Goal: Task Accomplishment & Management: Manage account settings

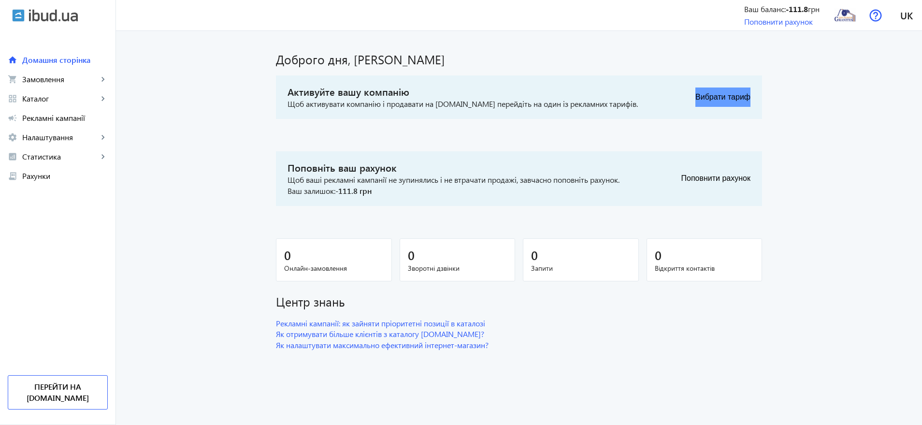
click at [729, 99] on button "Вибрати тариф" at bounding box center [722, 96] width 55 height 19
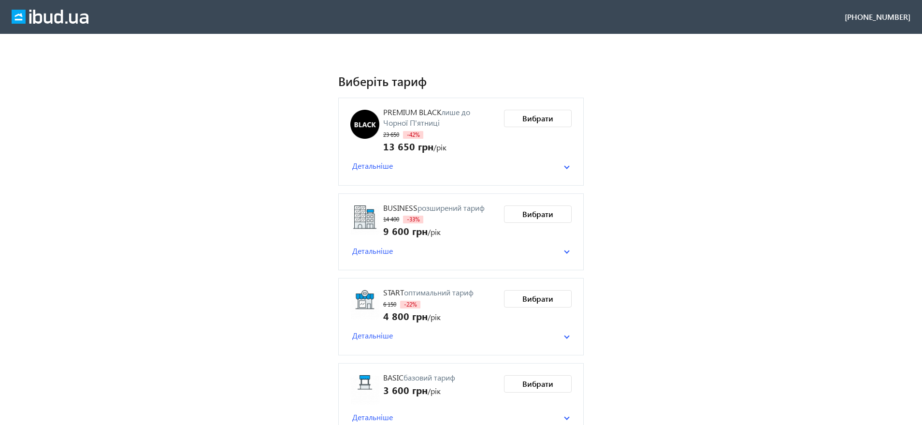
scroll to position [100, 0]
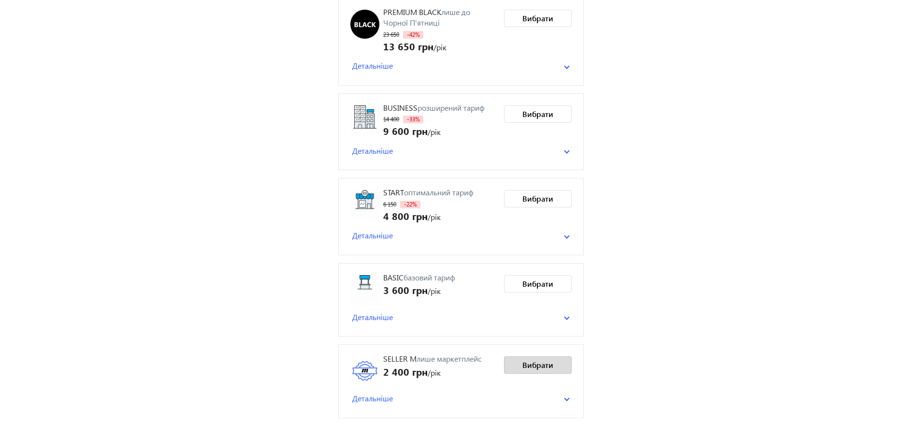
click at [534, 359] on span "Вибрати" at bounding box center [537, 364] width 31 height 11
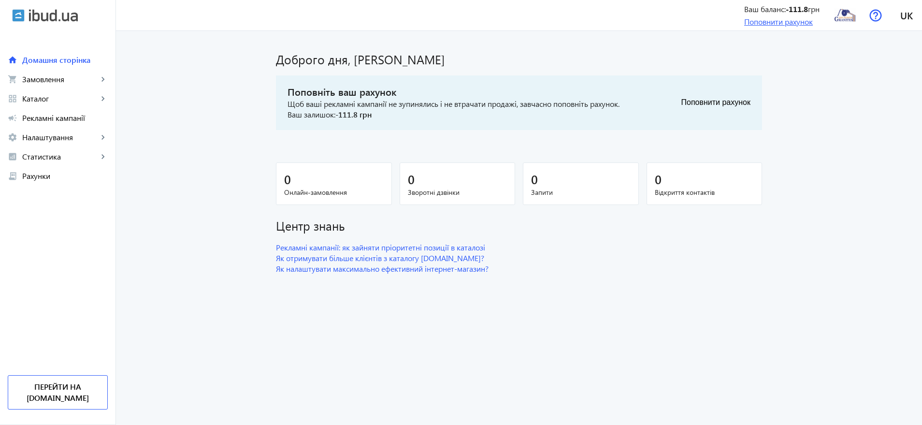
click at [786, 17] on link "Поповнити рахунок" at bounding box center [778, 21] width 69 height 10
click at [71, 399] on link "Перейти на [DOMAIN_NAME]" at bounding box center [58, 392] width 100 height 34
click at [31, 56] on span "Домашня сторінка" at bounding box center [65, 60] width 86 height 10
click at [36, 77] on span "Замовлення" at bounding box center [60, 79] width 76 height 10
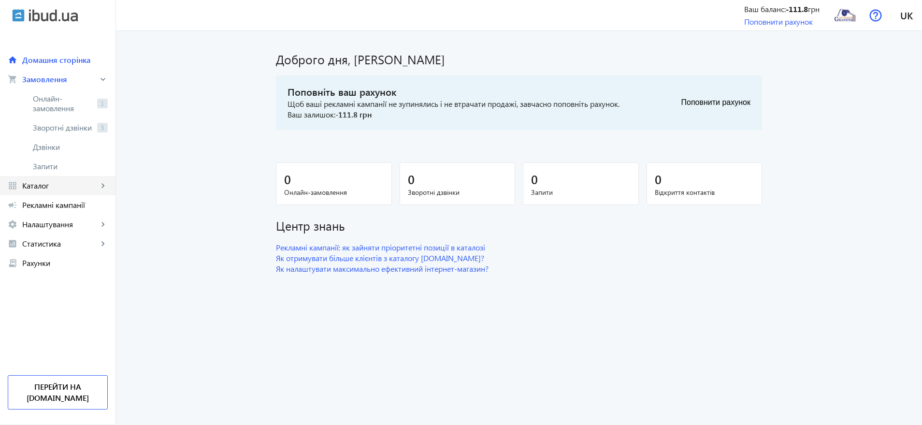
click at [33, 178] on link "grid_view Каталог keyboard_arrow_right" at bounding box center [57, 185] width 115 height 19
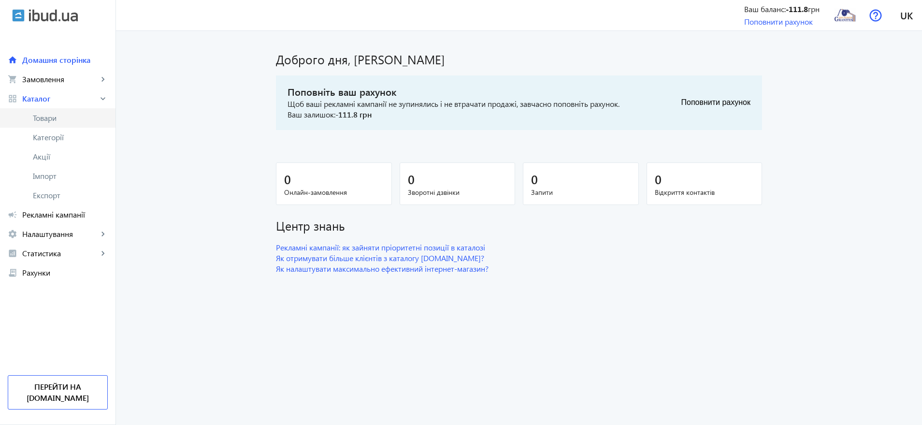
click at [45, 119] on span "Товари" at bounding box center [70, 118] width 75 height 10
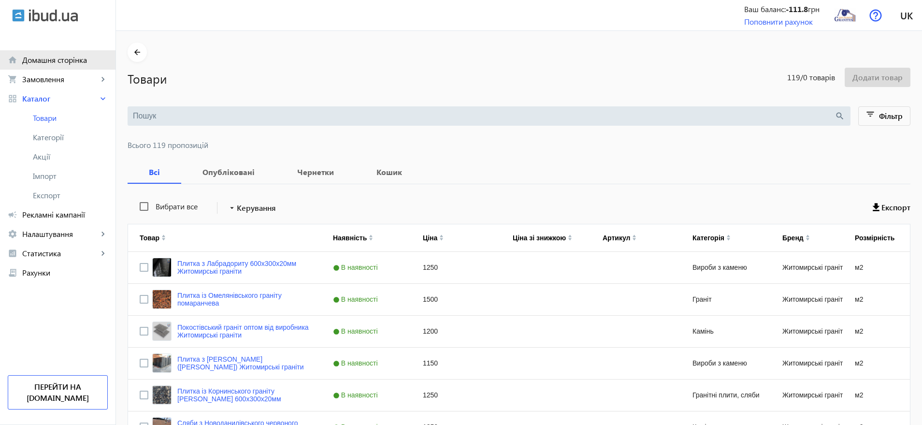
click at [56, 59] on span "Домашня сторінка" at bounding box center [65, 60] width 86 height 10
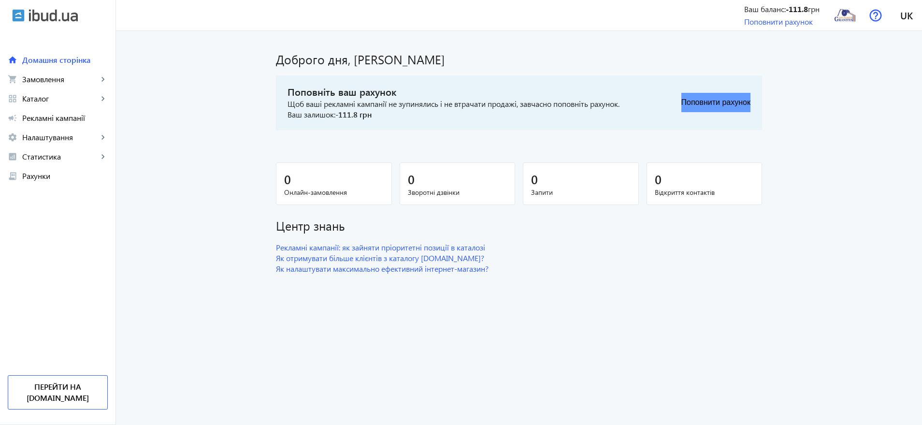
click at [712, 101] on button "Поповнити рахунок" at bounding box center [715, 102] width 69 height 19
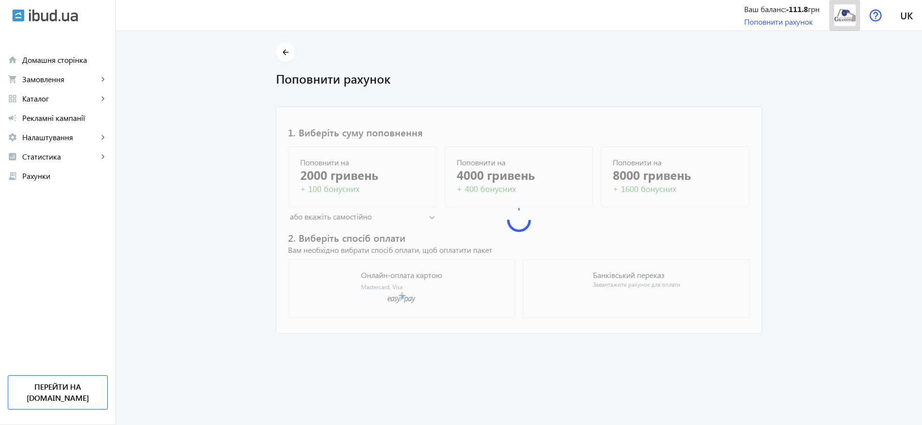
click at [844, 13] on img at bounding box center [845, 15] width 22 height 22
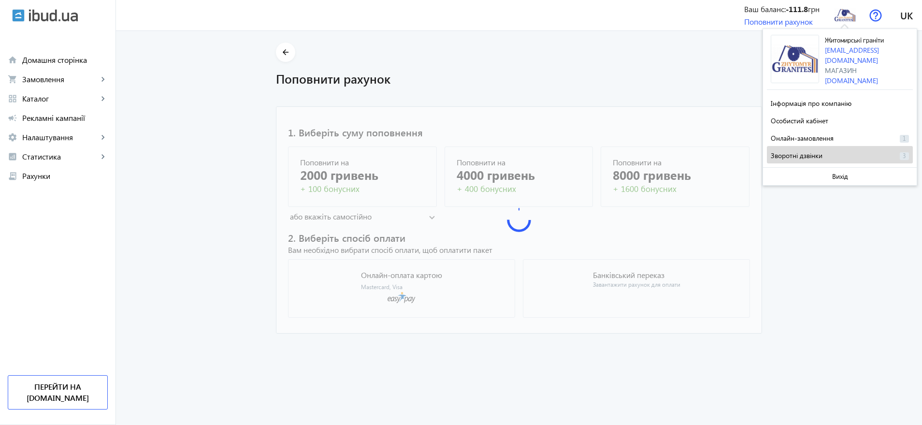
click at [816, 151] on span "Зворотні дзвінки" at bounding box center [797, 155] width 52 height 9
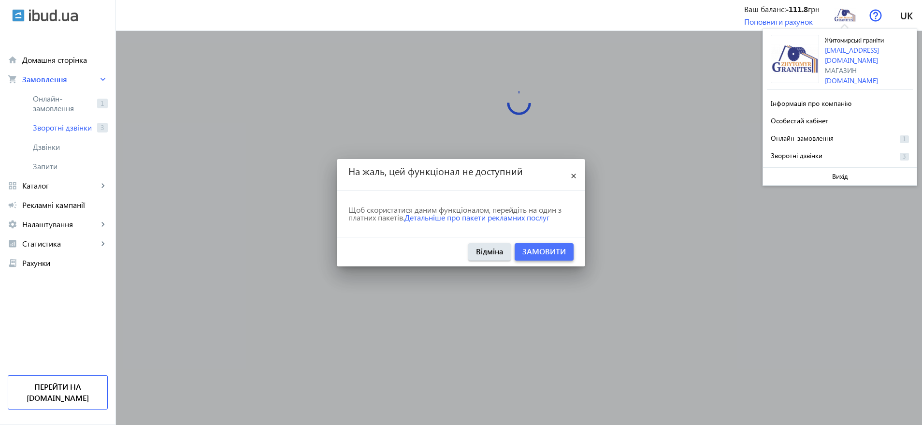
click at [548, 250] on link "Замовити" at bounding box center [543, 251] width 43 height 10
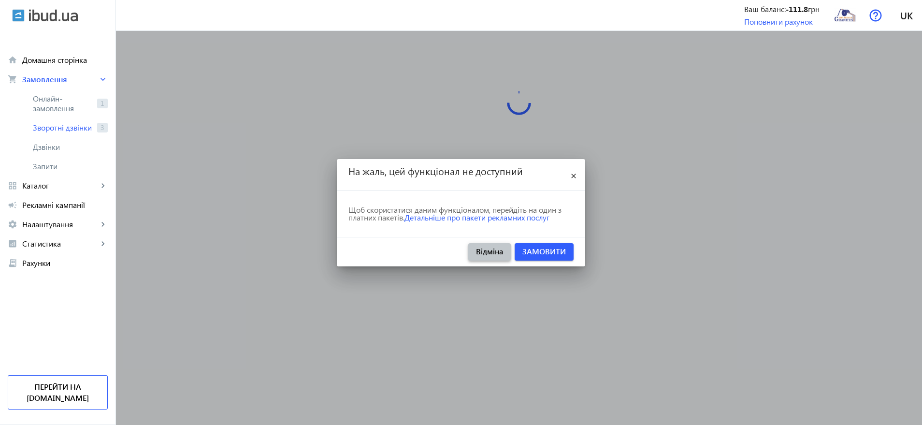
click at [493, 252] on span "Відміна" at bounding box center [489, 251] width 27 height 11
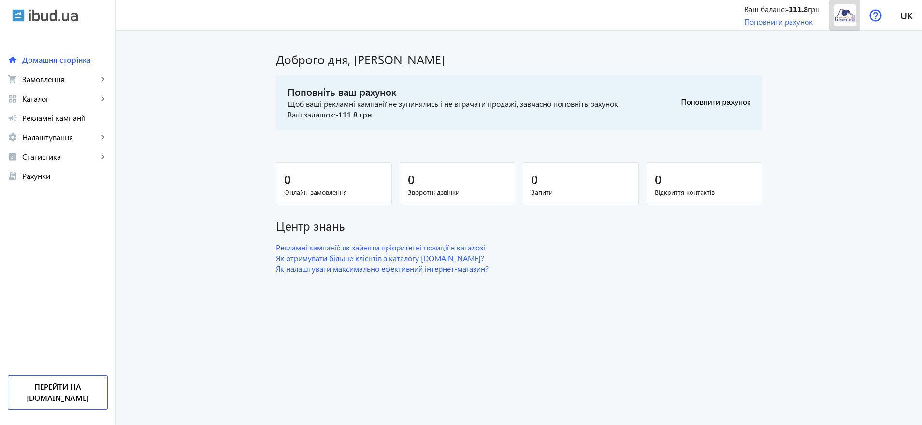
click at [844, 17] on img at bounding box center [845, 15] width 22 height 22
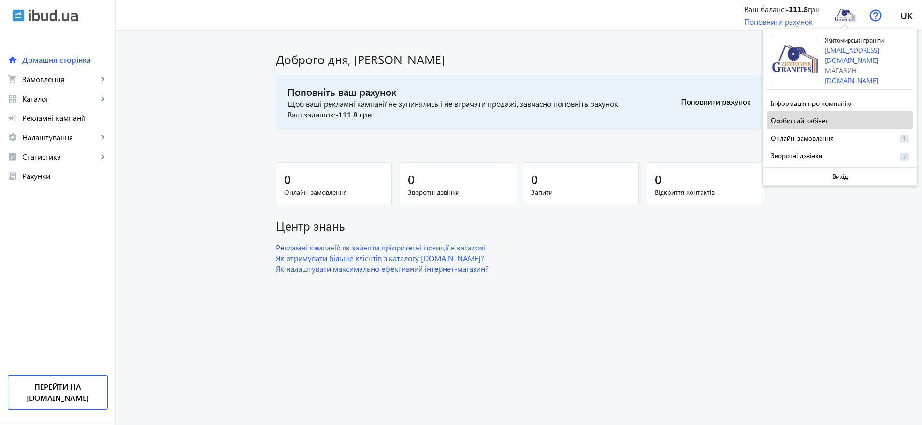
click at [812, 118] on span "Особистий кабінет" at bounding box center [799, 120] width 57 height 9
click at [824, 116] on span "Особистий кабінет" at bounding box center [799, 120] width 57 height 9
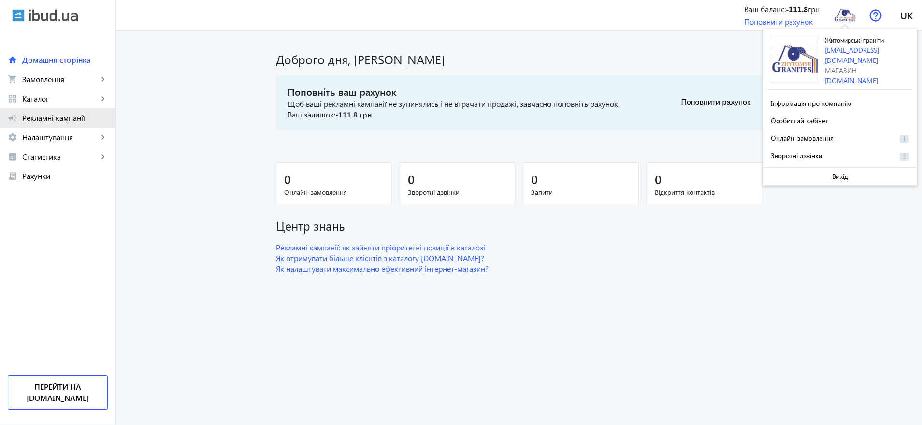
click at [50, 115] on span "Рекламні кампанії" at bounding box center [65, 118] width 86 height 10
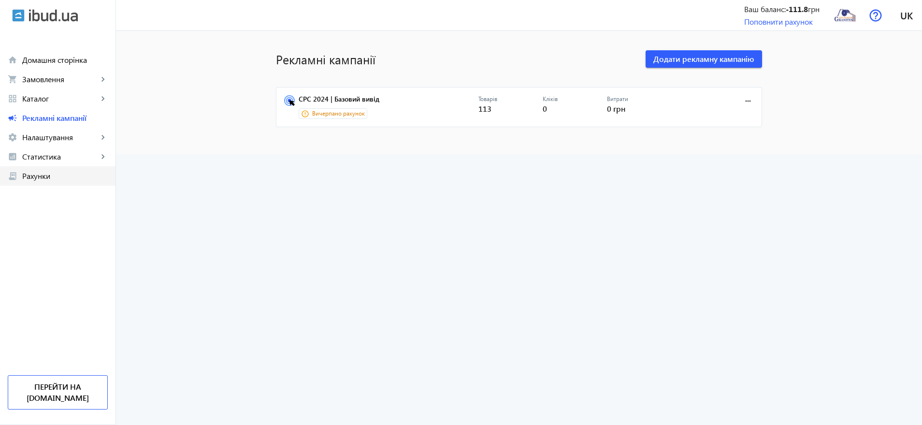
click at [39, 179] on span "Рахунки" at bounding box center [65, 176] width 86 height 10
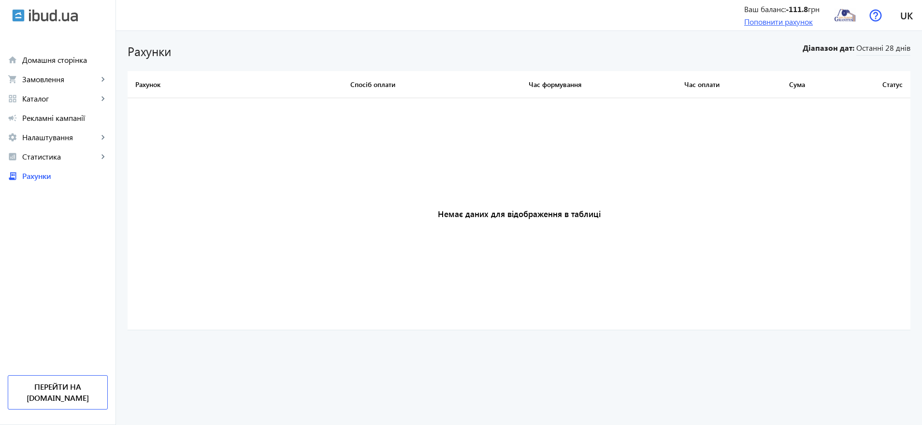
click at [771, 17] on link "Поповнити рахунок" at bounding box center [778, 21] width 69 height 10
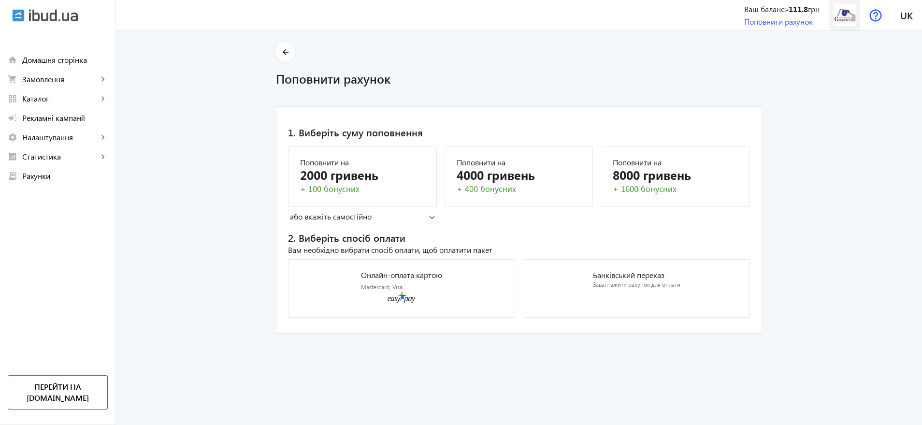
click at [841, 20] on img at bounding box center [845, 15] width 22 height 22
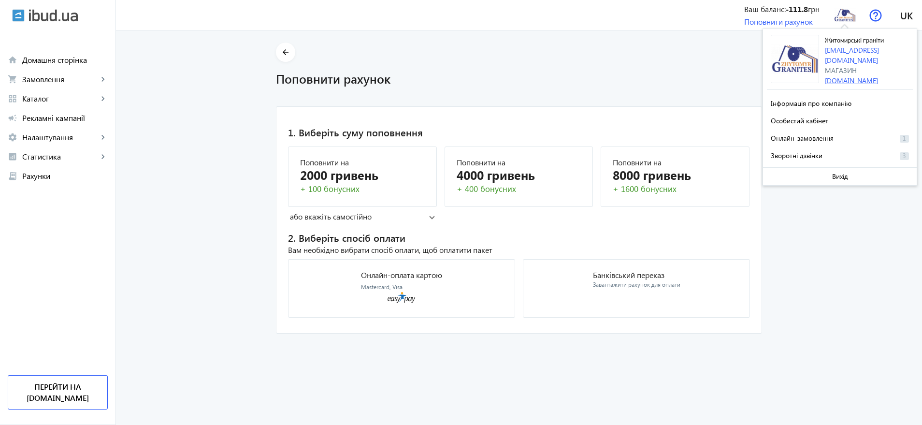
click at [848, 76] on link "[DOMAIN_NAME]" at bounding box center [851, 80] width 53 height 9
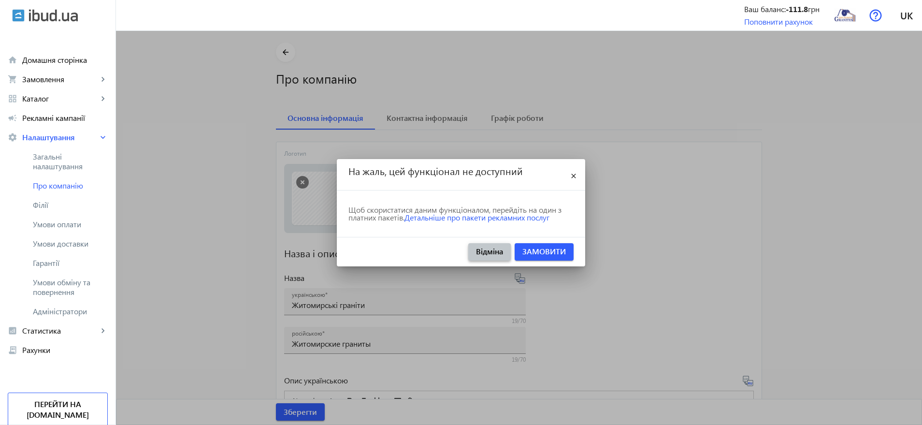
click at [483, 252] on span "Відміна" at bounding box center [489, 251] width 27 height 11
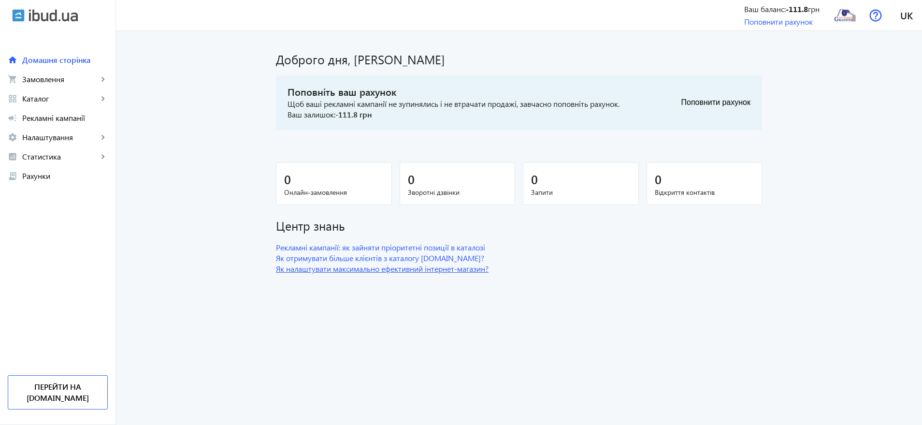
click at [479, 271] on link "Як налаштувати максимально ефективний інтернет-магазин?" at bounding box center [519, 268] width 486 height 11
click at [714, 103] on button "Поповнити рахунок" at bounding box center [715, 102] width 69 height 19
